Goal: Task Accomplishment & Management: Use online tool/utility

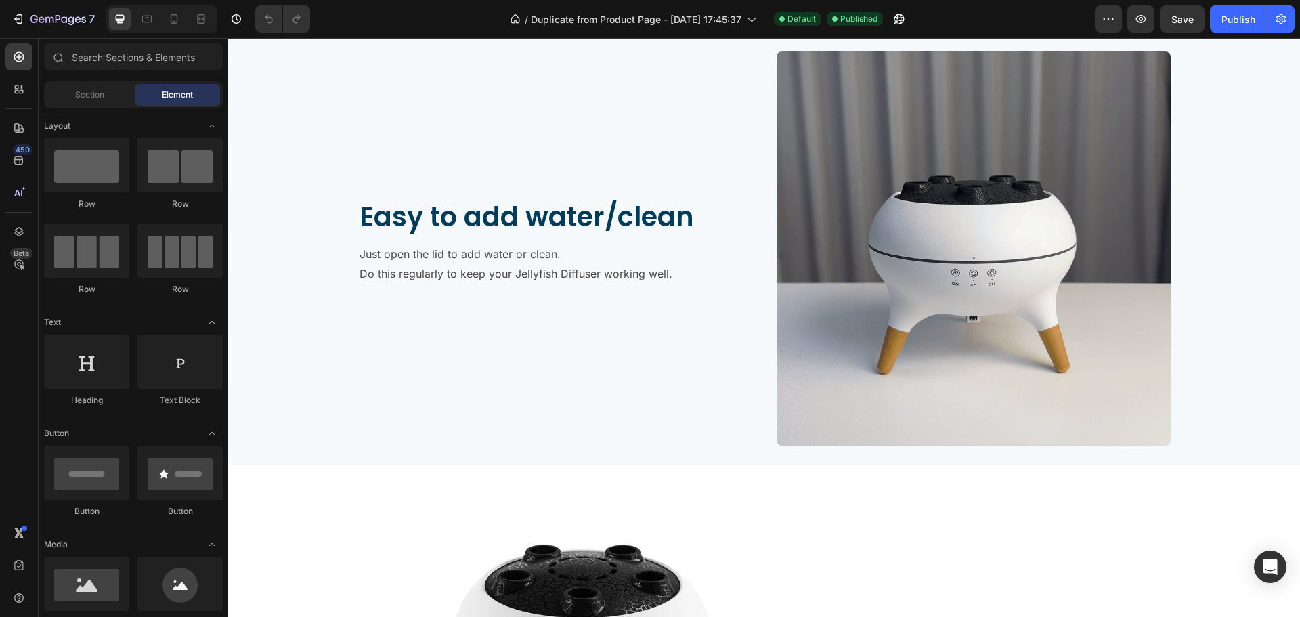
scroll to position [1828, 0]
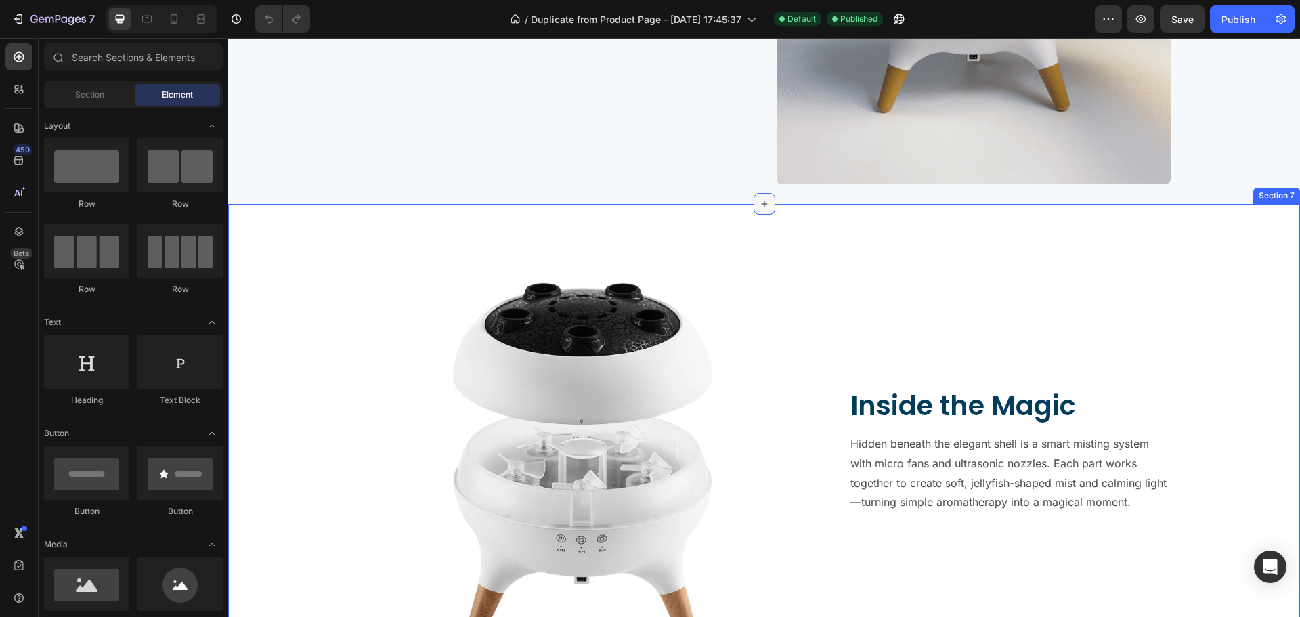
click at [753, 203] on div at bounding box center [764, 204] width 22 height 22
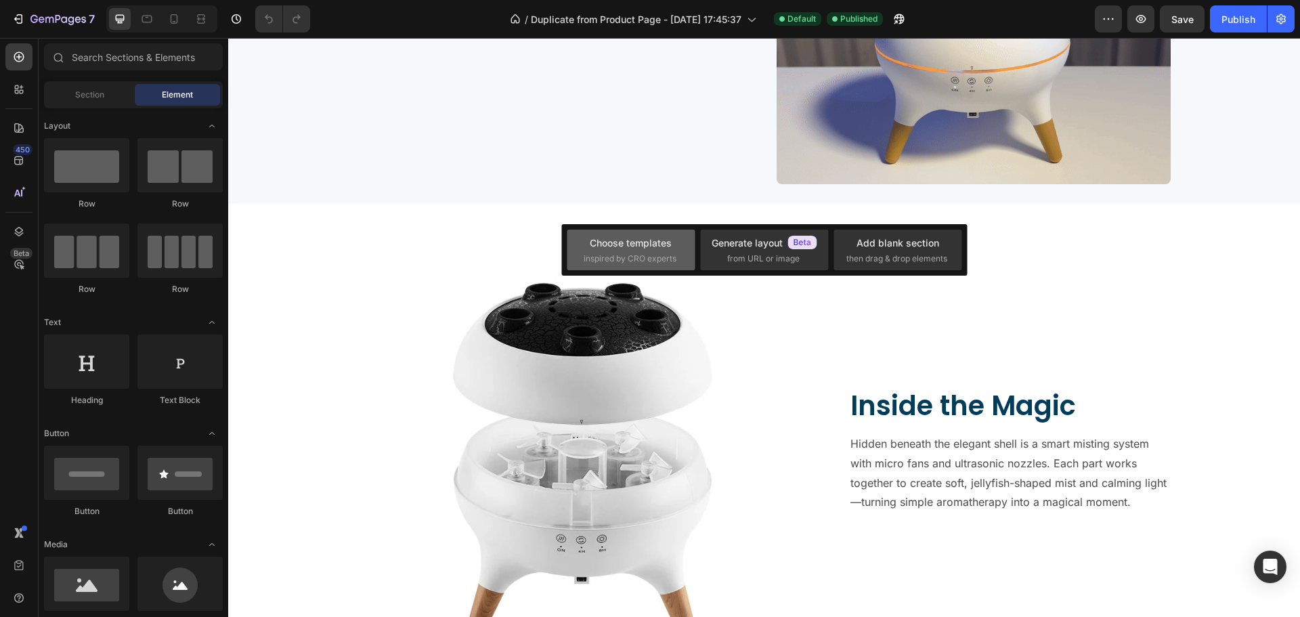
click at [659, 244] on div "Choose templates" at bounding box center [631, 243] width 82 height 14
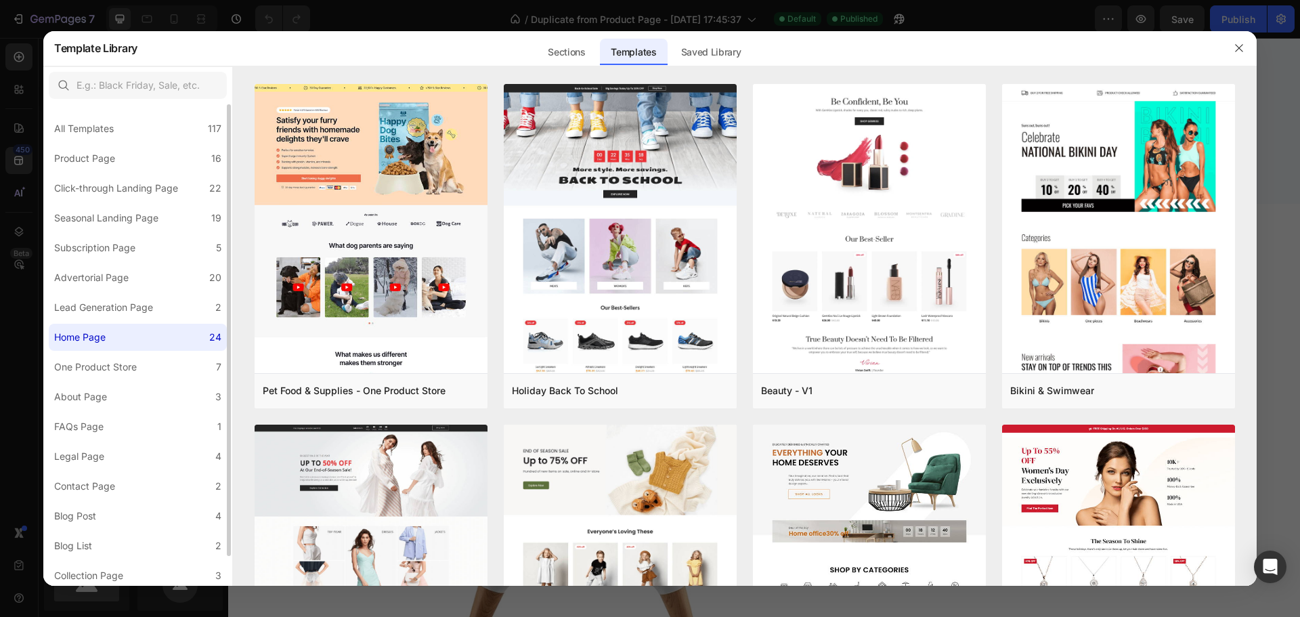
scroll to position [32, 0]
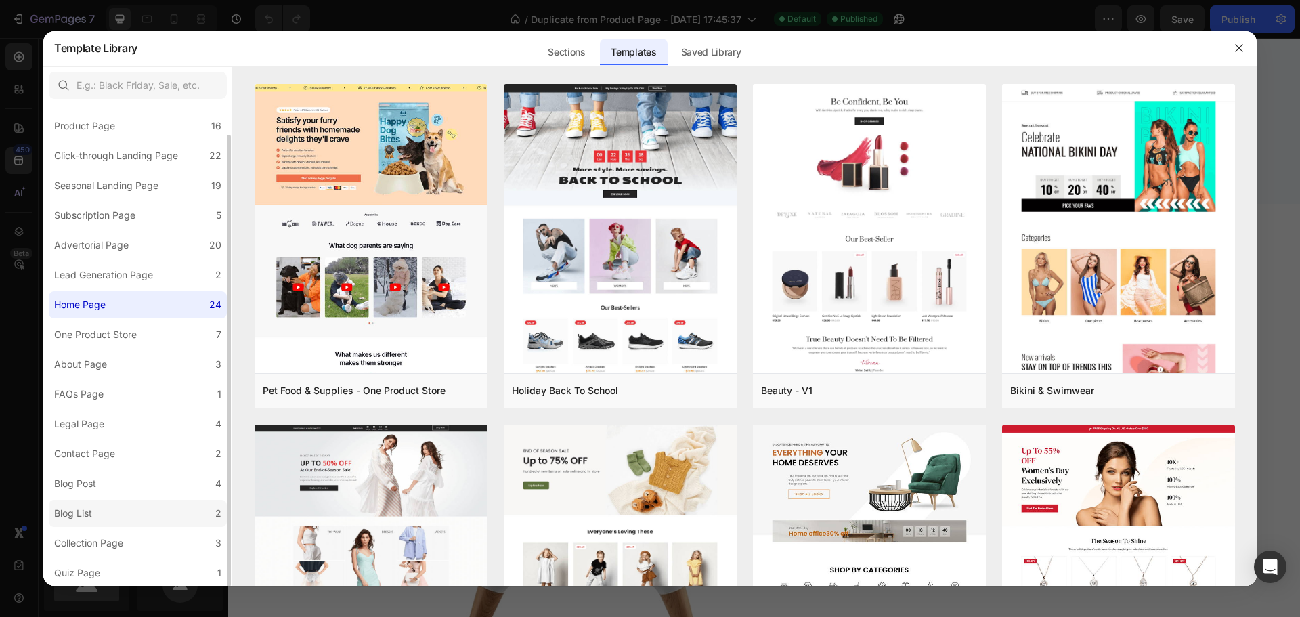
click at [139, 506] on label "Blog List 2" at bounding box center [138, 513] width 178 height 27
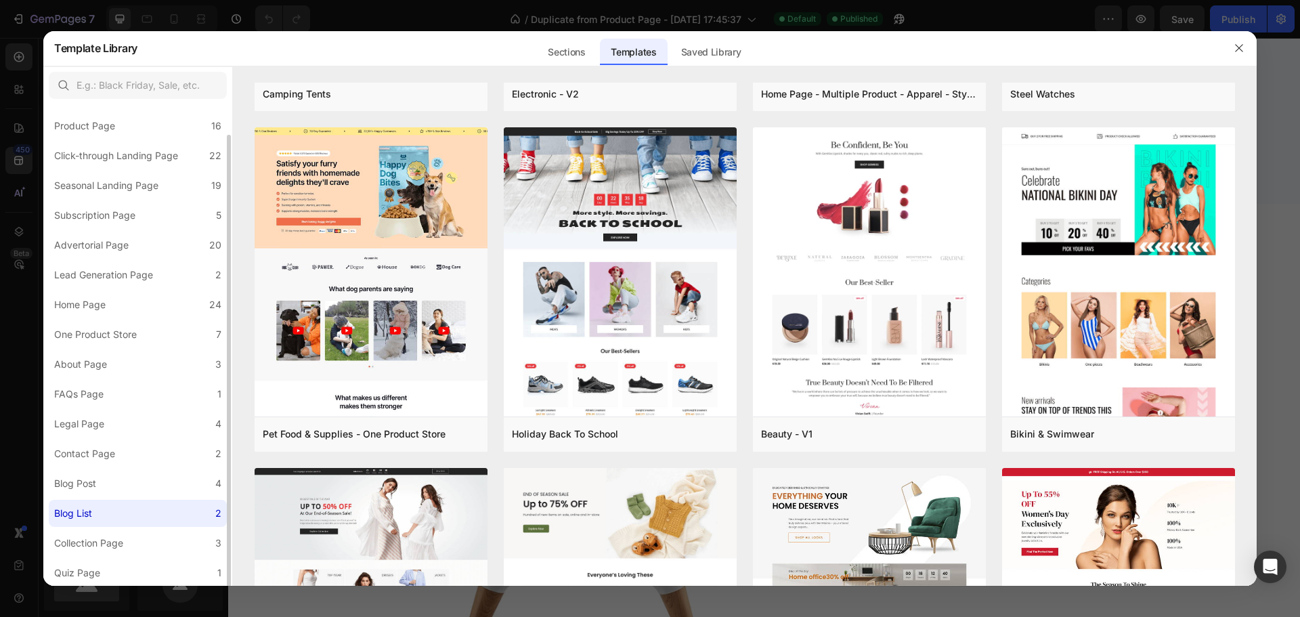
scroll to position [0, 0]
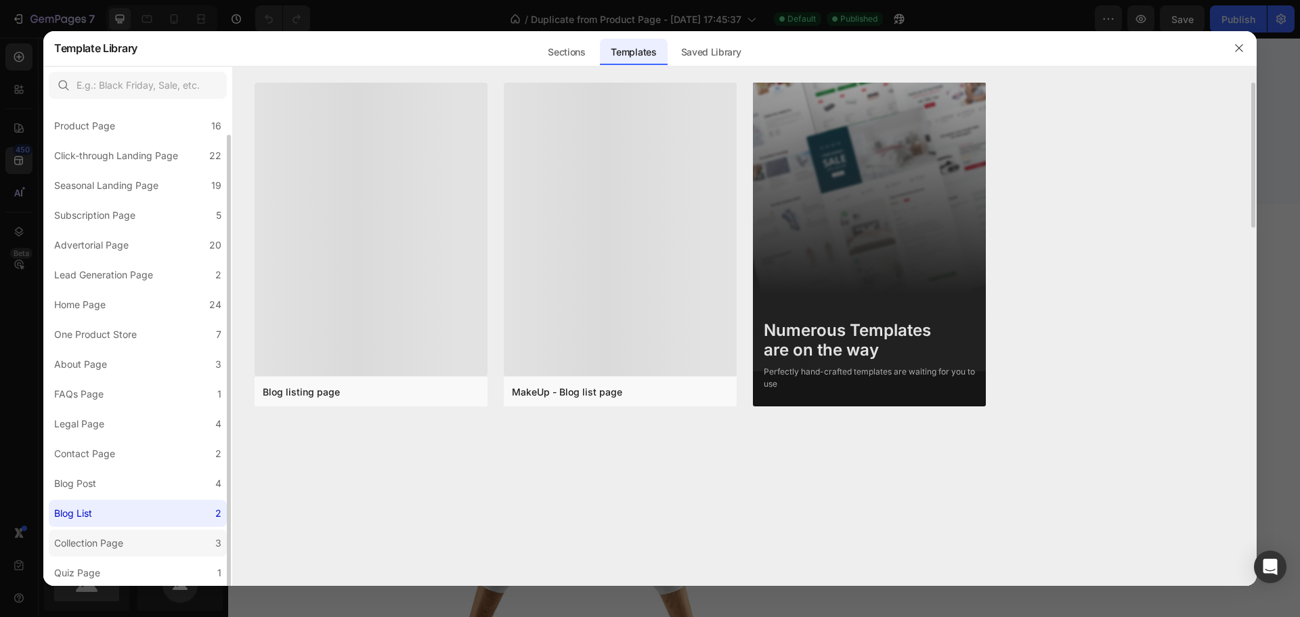
click at [131, 537] on label "Collection Page 3" at bounding box center [138, 542] width 178 height 27
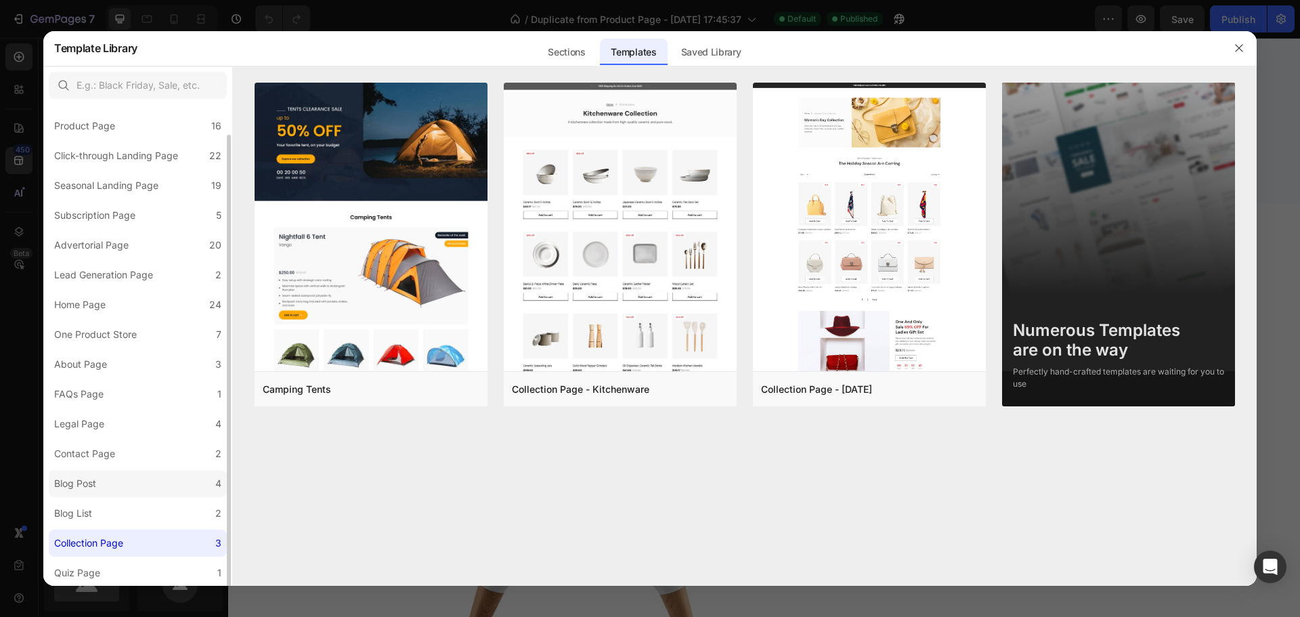
click at [129, 476] on label "Blog Post 4" at bounding box center [138, 483] width 178 height 27
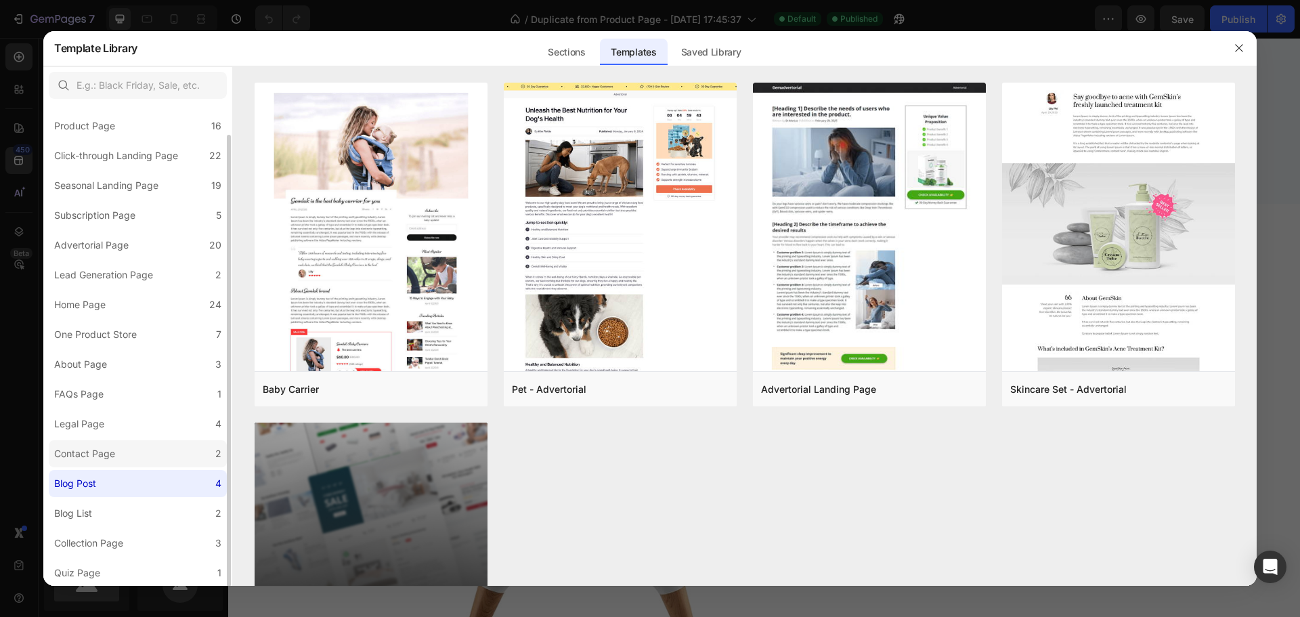
click at [126, 444] on label "Contact Page 2" at bounding box center [138, 453] width 178 height 27
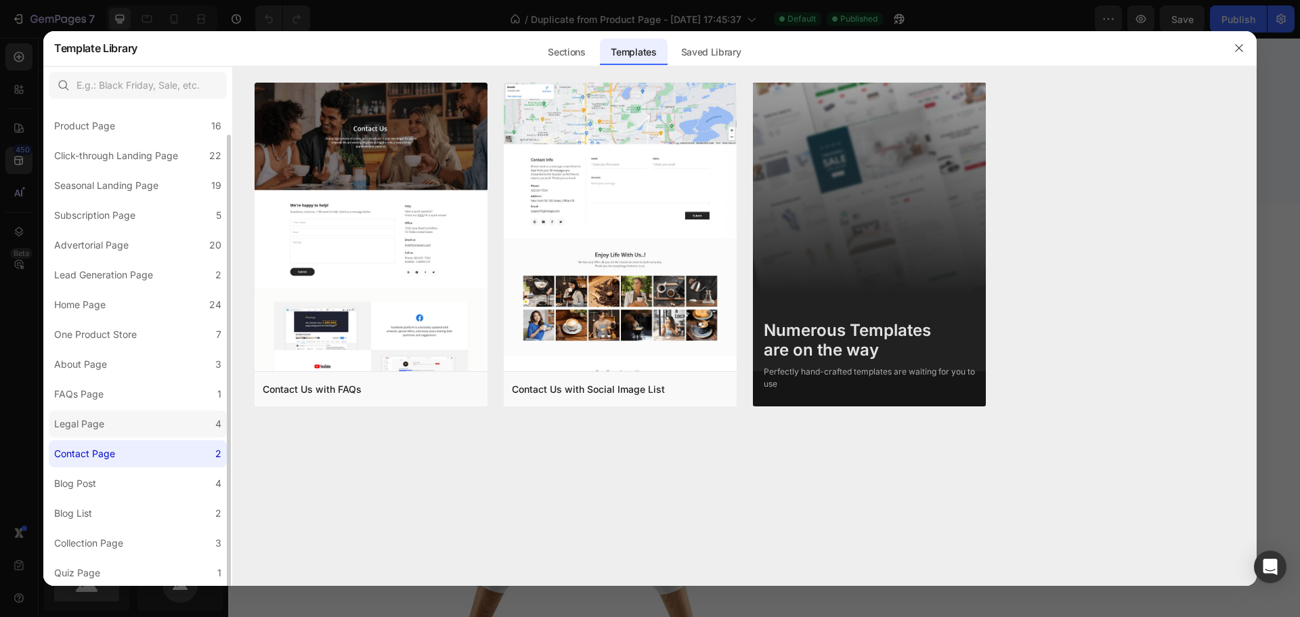
click at [134, 422] on label "Legal Page 4" at bounding box center [138, 423] width 178 height 27
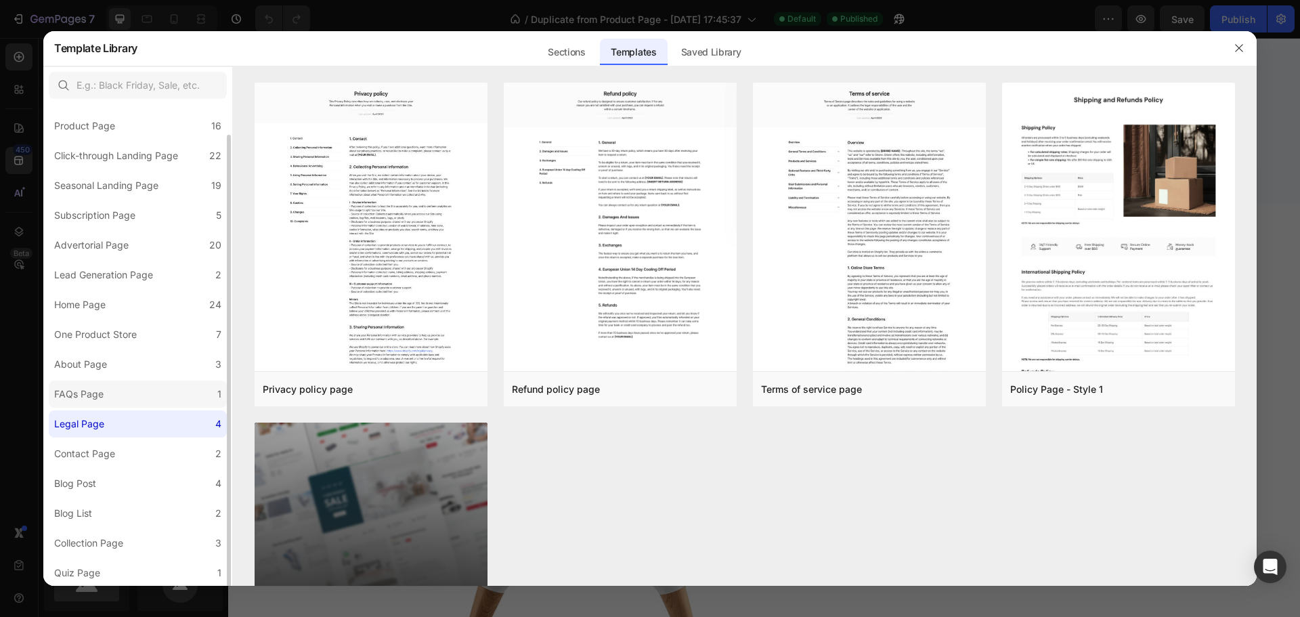
click at [142, 388] on label "FAQs Page 1" at bounding box center [138, 393] width 178 height 27
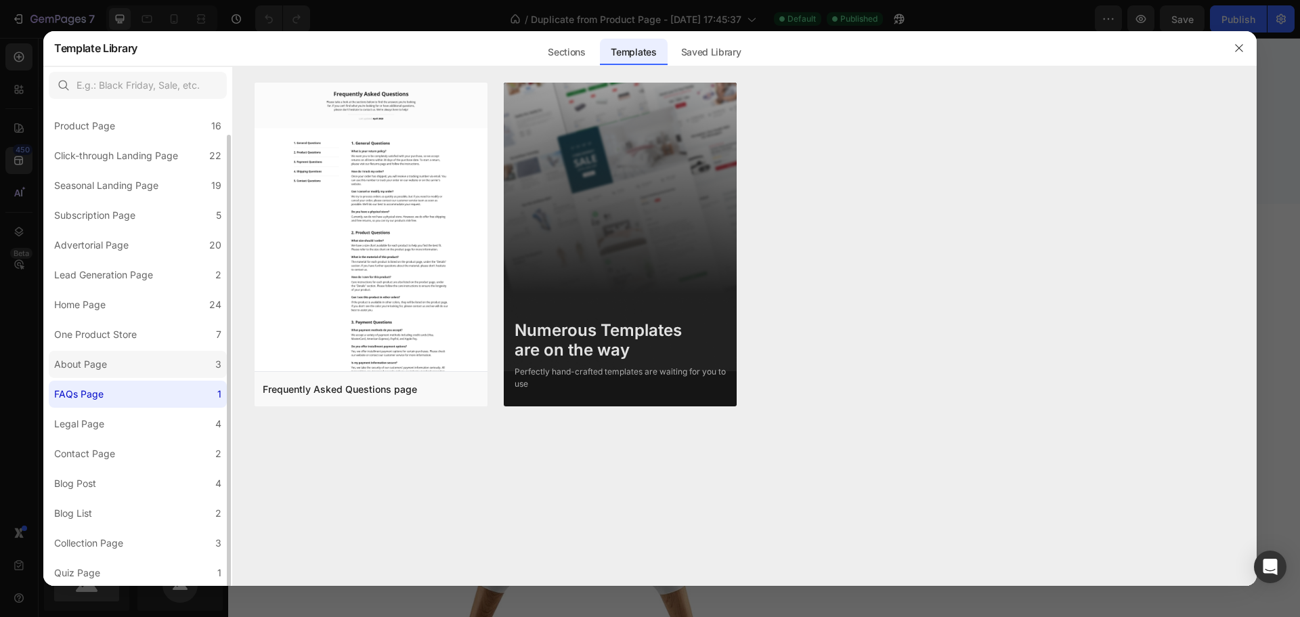
click at [156, 367] on label "About Page 3" at bounding box center [138, 364] width 178 height 27
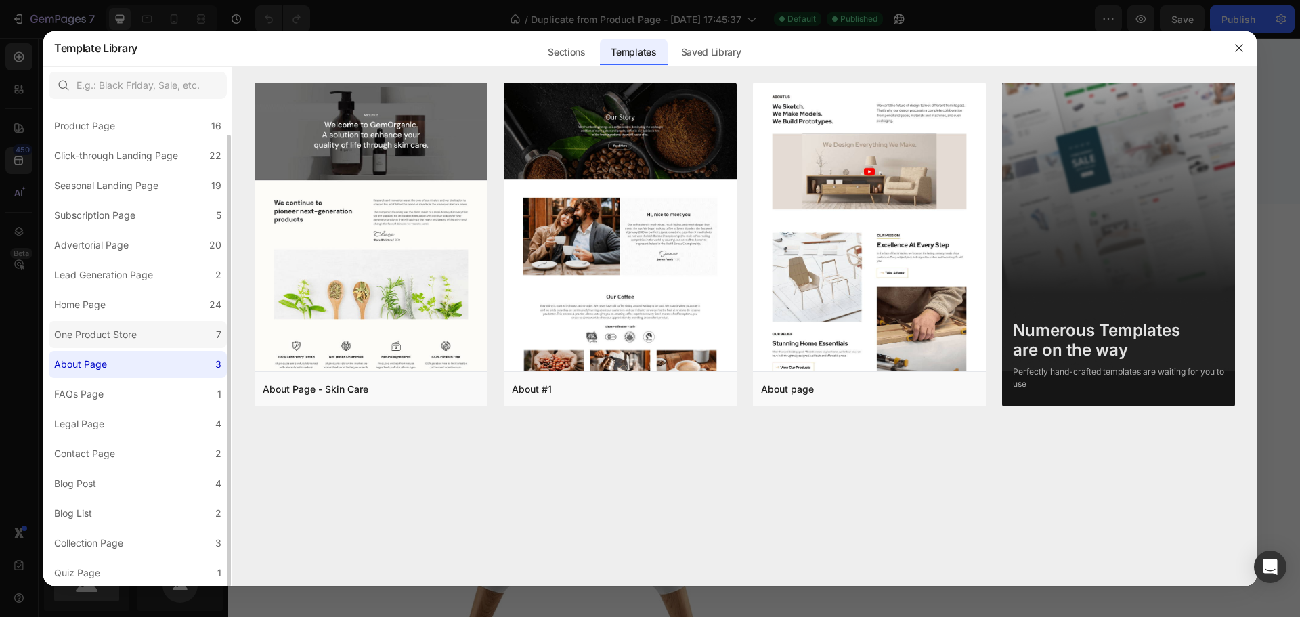
click at [162, 342] on label "One Product Store 7" at bounding box center [138, 334] width 178 height 27
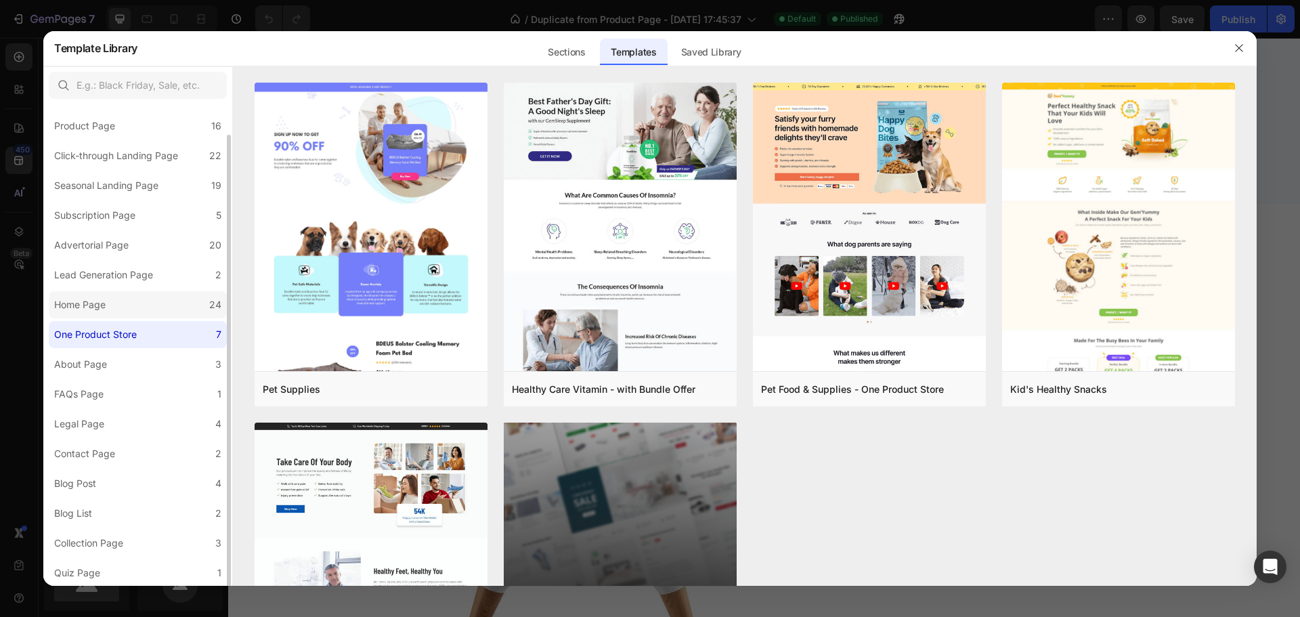
click at [147, 308] on label "Home Page 24" at bounding box center [138, 304] width 178 height 27
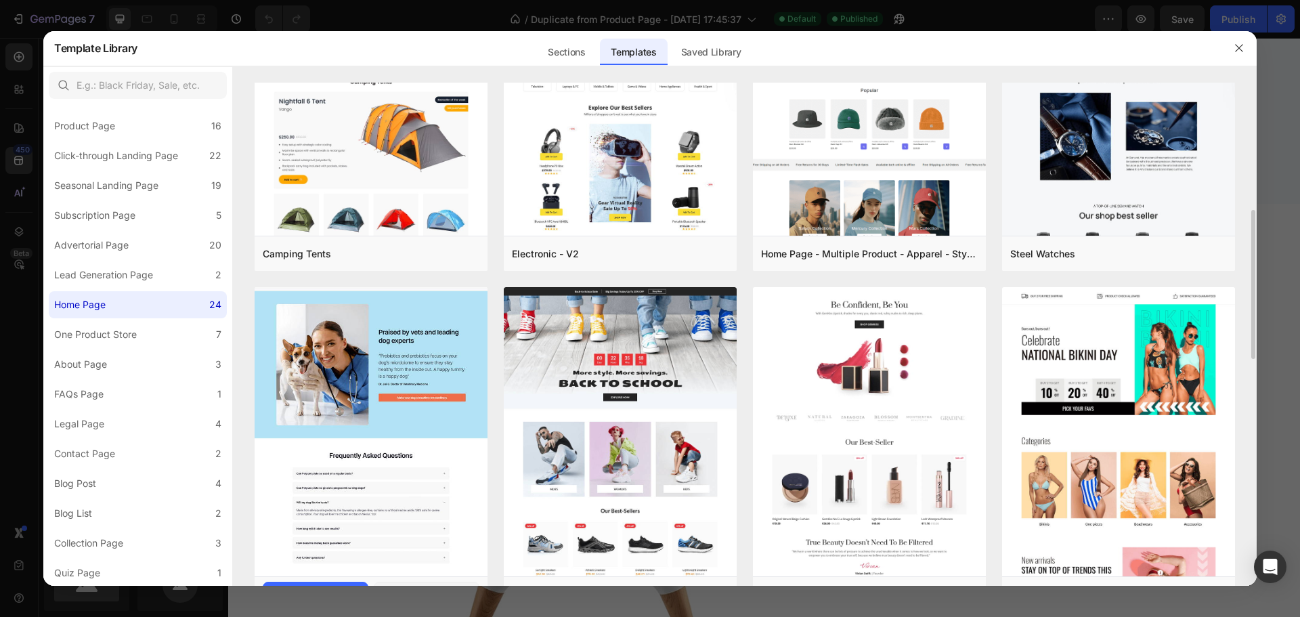
scroll to position [271, 0]
